Goal: Information Seeking & Learning: Learn about a topic

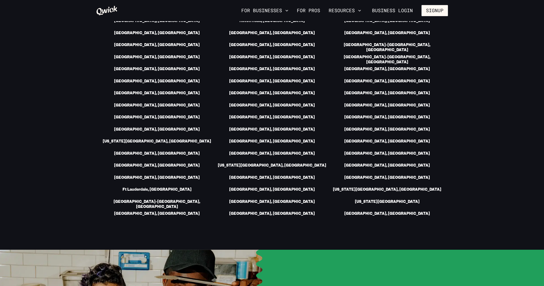
scroll to position [628, 0]
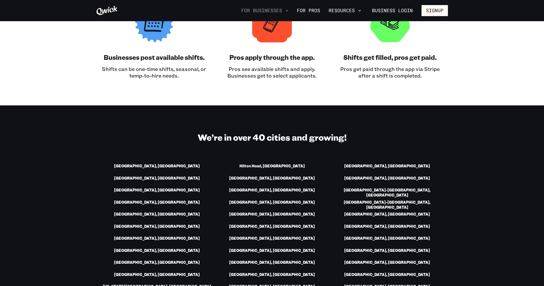
click at [274, 7] on button "For Businesses" at bounding box center [264, 10] width 51 height 9
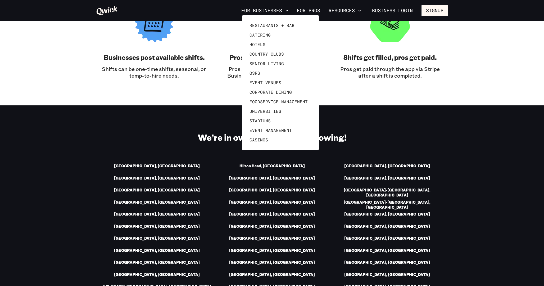
click at [317, 7] on div at bounding box center [272, 143] width 544 height 286
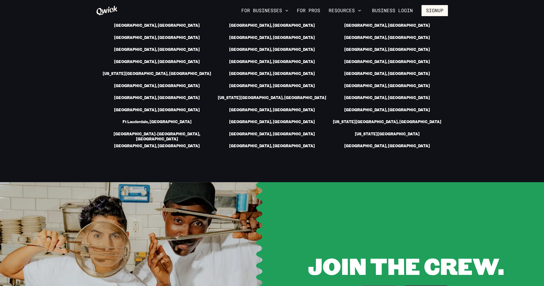
scroll to position [907, 0]
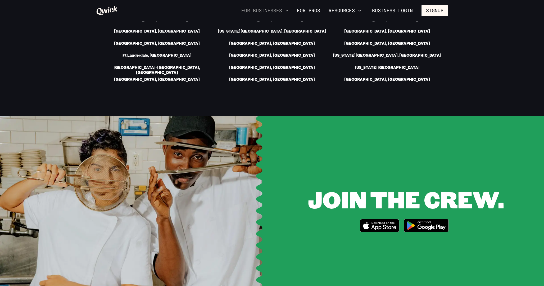
click at [273, 11] on button "For Businesses" at bounding box center [264, 10] width 51 height 9
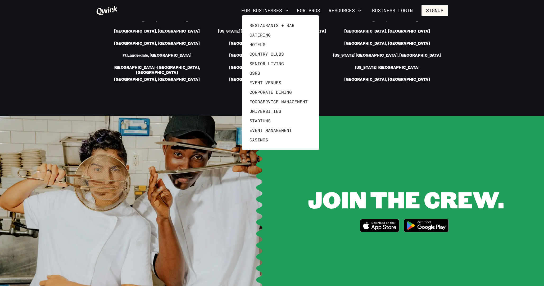
click at [314, 9] on div at bounding box center [272, 143] width 544 height 286
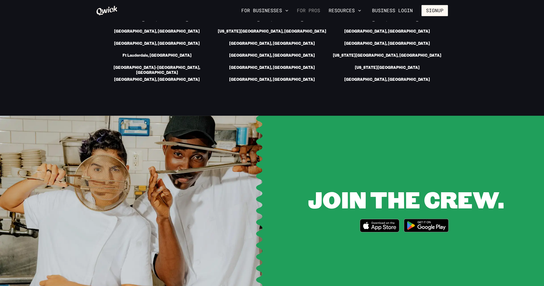
click at [317, 6] on link "For Pros" at bounding box center [309, 10] width 28 height 9
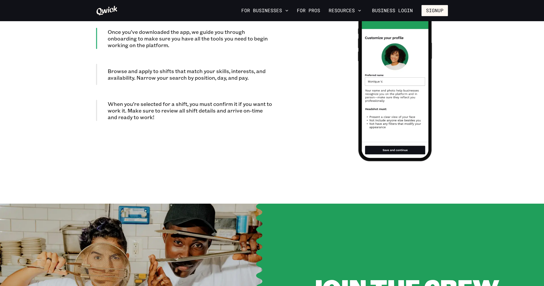
scroll to position [454, 0]
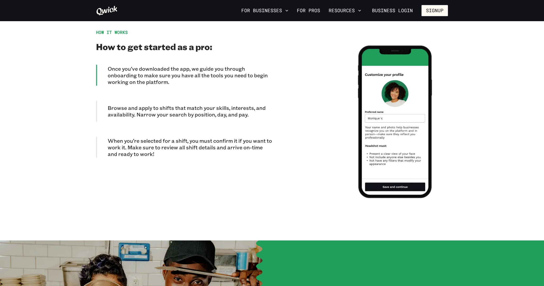
click at [98, 110] on div "Browse and apply to shifts that match your skills, interests, and availability.…" at bounding box center [184, 111] width 176 height 21
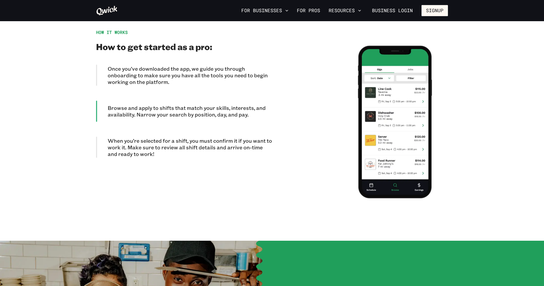
click at [115, 137] on p "When you’re selected for a shift, you must confirm it if you want to work it. M…" at bounding box center [190, 147] width 164 height 20
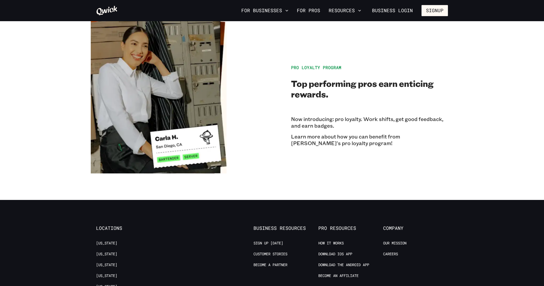
scroll to position [983, 0]
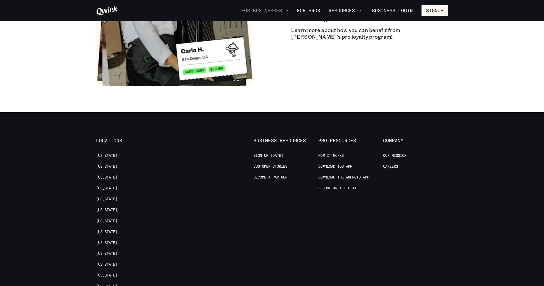
click at [285, 14] on button "For Businesses" at bounding box center [264, 10] width 51 height 9
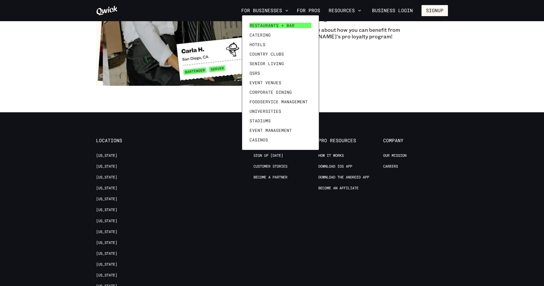
click at [279, 25] on span "Restaurants + Bar" at bounding box center [272, 25] width 45 height 5
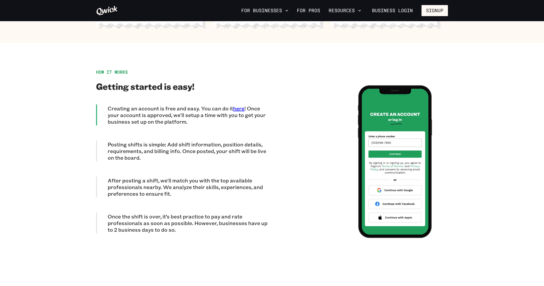
scroll to position [1266, 0]
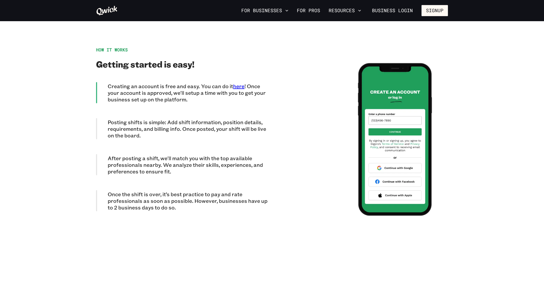
click at [116, 10] on icon at bounding box center [107, 11] width 21 height 10
